Goal: Task Accomplishment & Management: Manage account settings

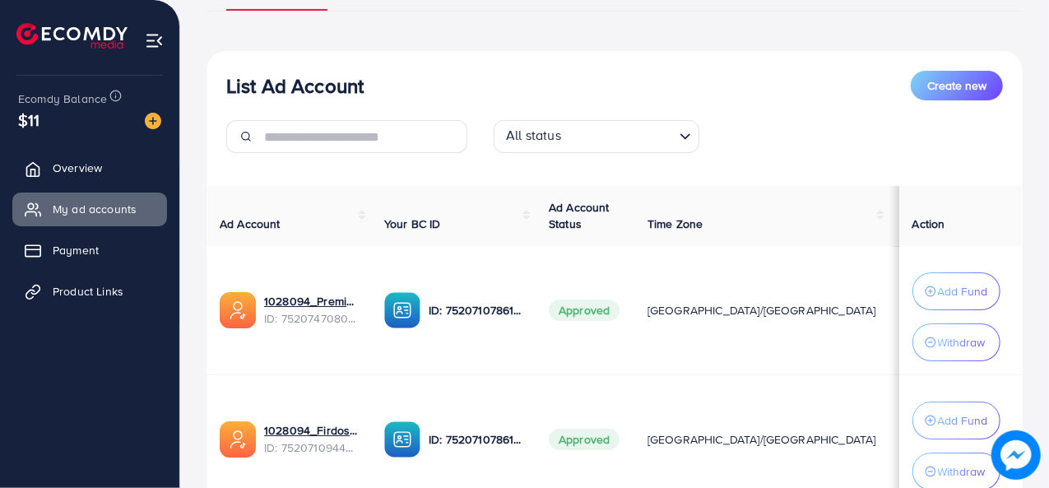
scroll to position [247, 0]
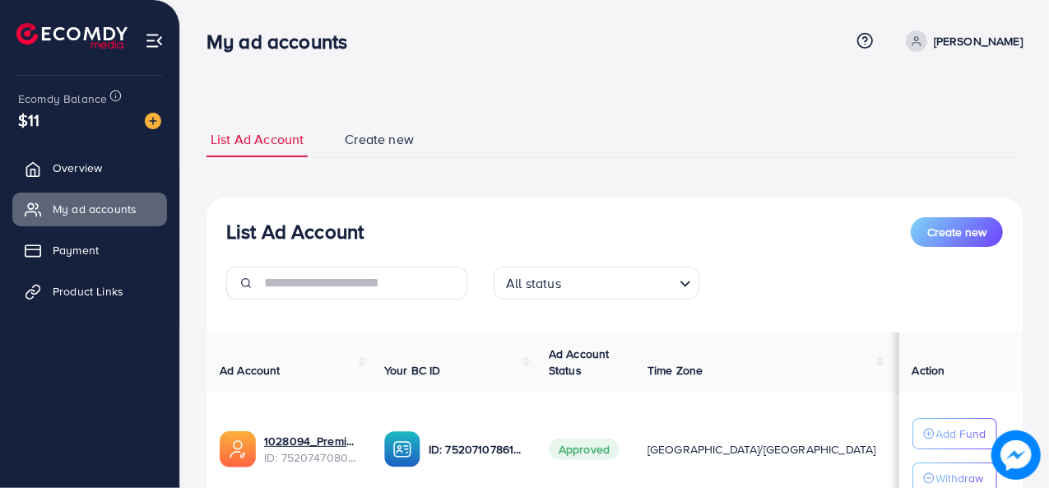
scroll to position [251, 0]
